Goal: Check status: Check status

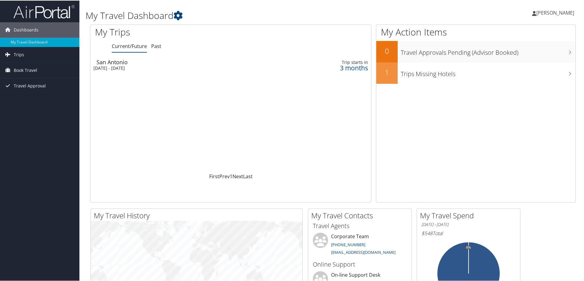
drag, startPoint x: 189, startPoint y: 71, endPoint x: 190, endPoint y: 78, distance: 6.7
click at [190, 74] on div "Loading... San Antonio Thu 8 Jan 2026 - Sat 17 Jan 2026 Trip starts in 3 months" at bounding box center [230, 114] width 281 height 116
click at [316, 68] on div "3 months" at bounding box center [332, 68] width 72 height 6
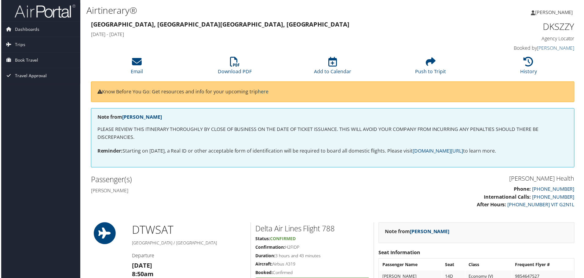
click at [35, 76] on span "Travel Approval" at bounding box center [30, 75] width 32 height 15
click at [27, 98] on link "Approved Trips" at bounding box center [39, 97] width 79 height 9
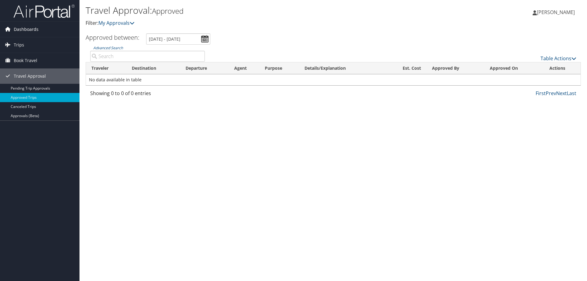
click at [32, 28] on span "Dashboards" at bounding box center [26, 29] width 25 height 15
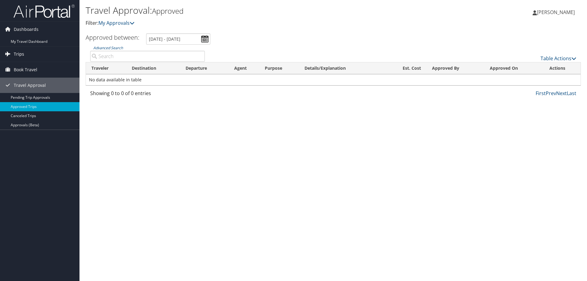
click at [31, 49] on link "Trips" at bounding box center [39, 53] width 79 height 15
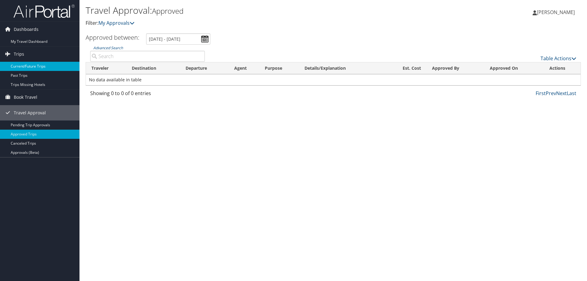
click at [31, 69] on link "Current/Future Trips" at bounding box center [39, 66] width 79 height 9
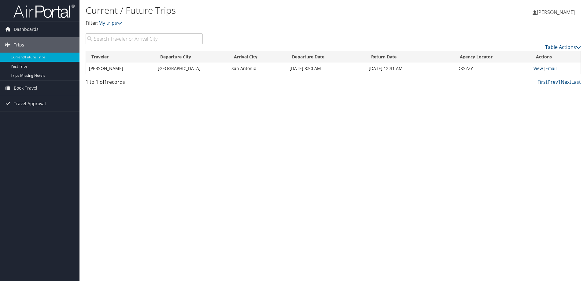
click at [540, 67] on link "View" at bounding box center [537, 68] width 9 height 6
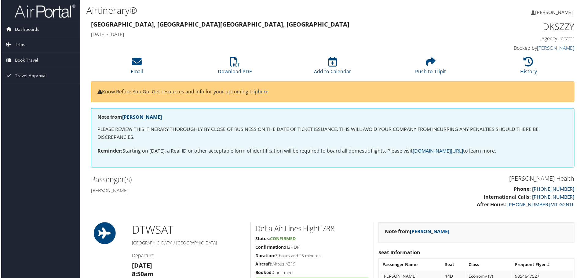
click at [32, 27] on span "Dashboards" at bounding box center [26, 29] width 25 height 15
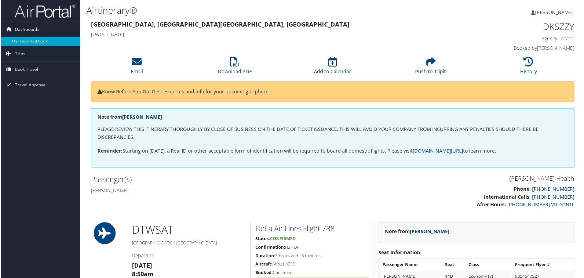
click at [31, 39] on link "My Travel Dashboard" at bounding box center [39, 41] width 79 height 9
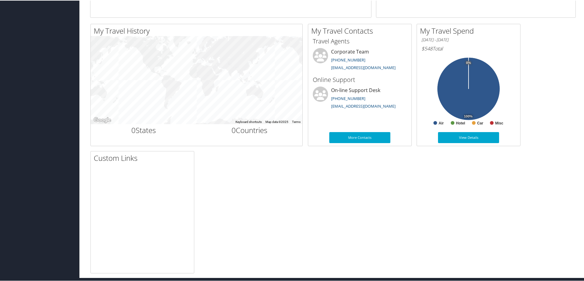
scroll to position [187, 0]
